Goal: Check status: Check status

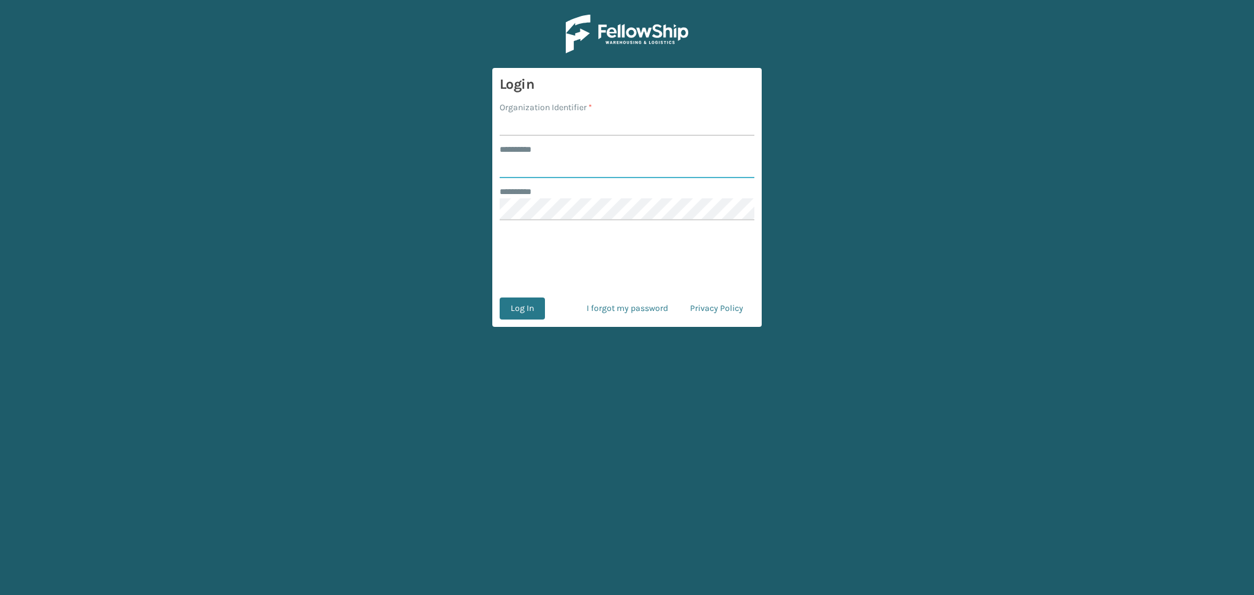
type input "******"
click at [519, 114] on input "Organization Identifier *" at bounding box center [627, 125] width 255 height 22
type input "LifeStyle"
click at [516, 307] on button "Log In" at bounding box center [522, 309] width 45 height 22
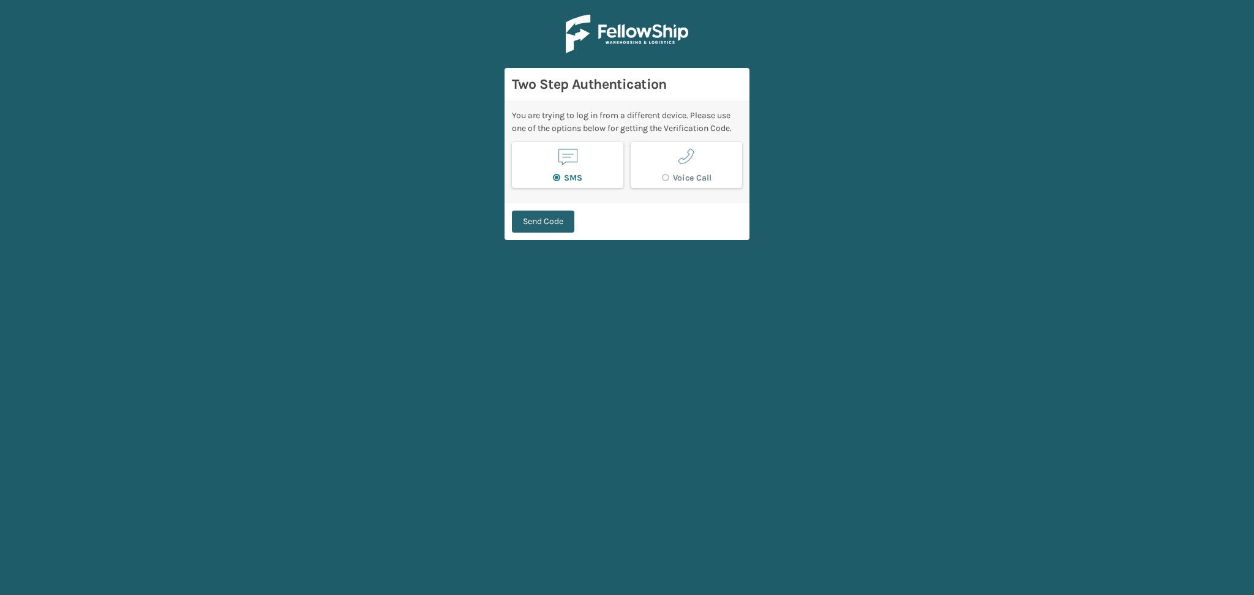
click at [554, 216] on button "Send Code" at bounding box center [543, 222] width 62 height 22
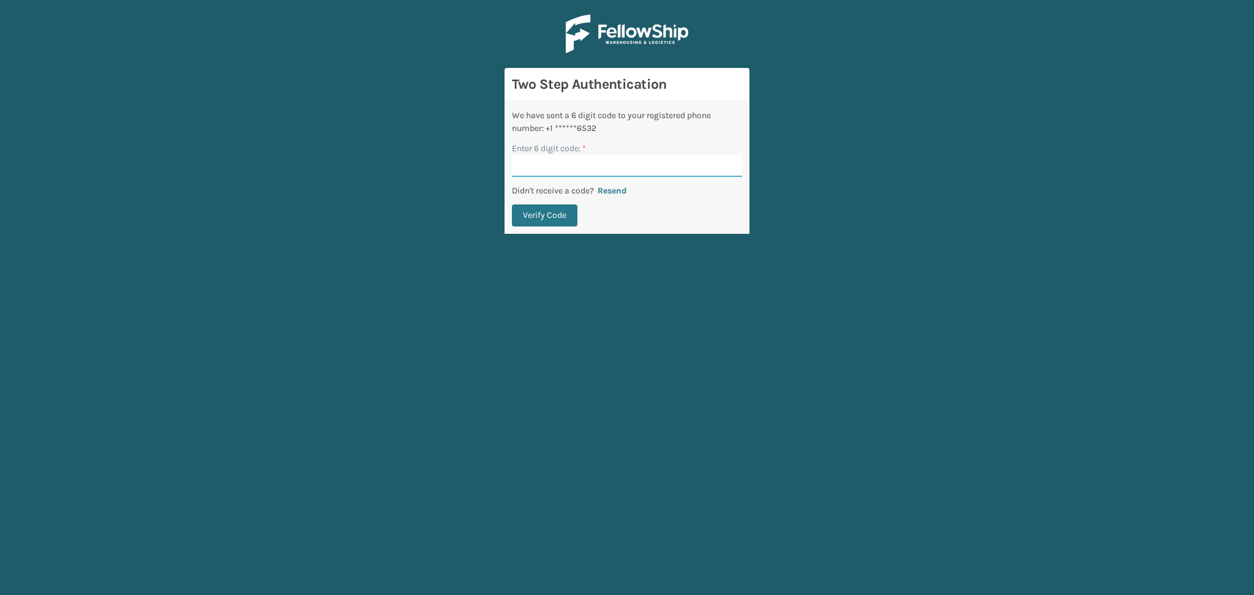
click at [546, 172] on input "Enter 6 digit code: *" at bounding box center [627, 166] width 230 height 22
paste input "068817"
type input "068817"
click at [547, 219] on button "Verify Code" at bounding box center [545, 215] width 66 height 22
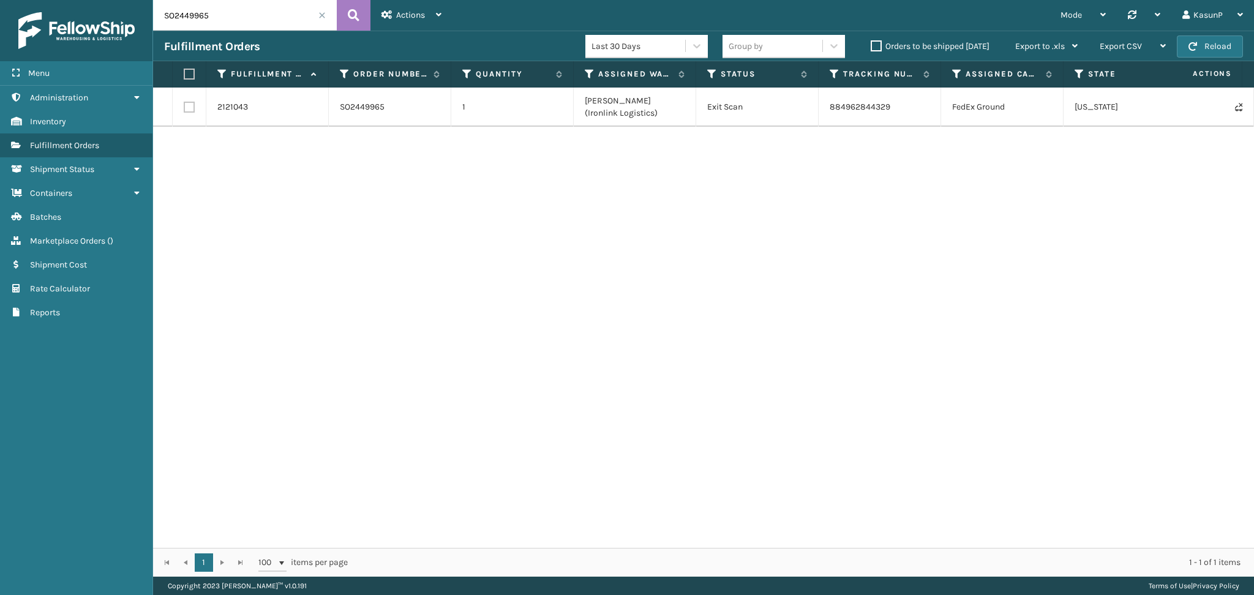
click at [179, 22] on input "SO2449965" at bounding box center [245, 15] width 184 height 31
paste input "50303"
type input "SO2450303"
click at [350, 18] on icon at bounding box center [354, 15] width 12 height 18
